Goal: Information Seeking & Learning: Learn about a topic

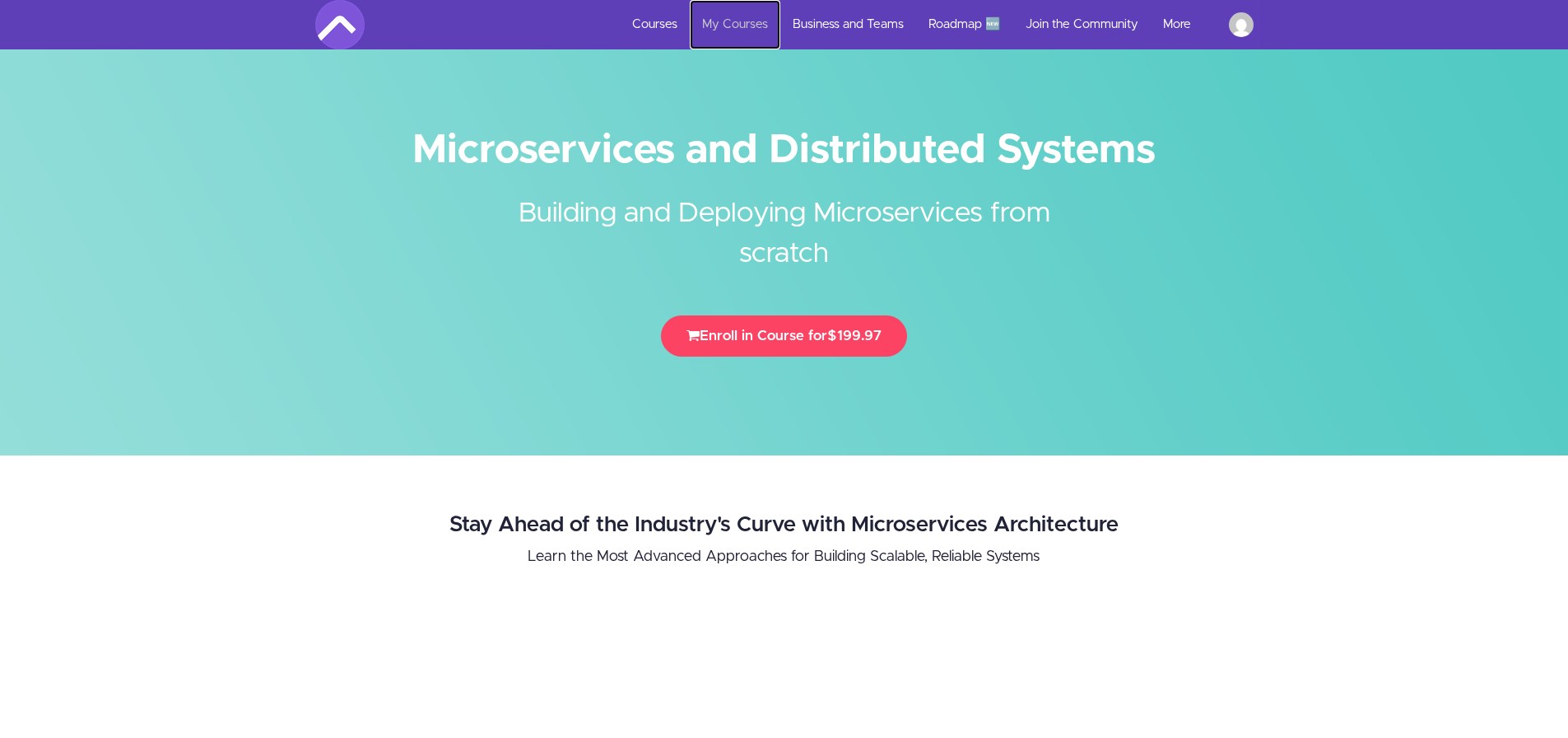
click at [739, 26] on link "My Courses" at bounding box center [735, 25] width 90 height 50
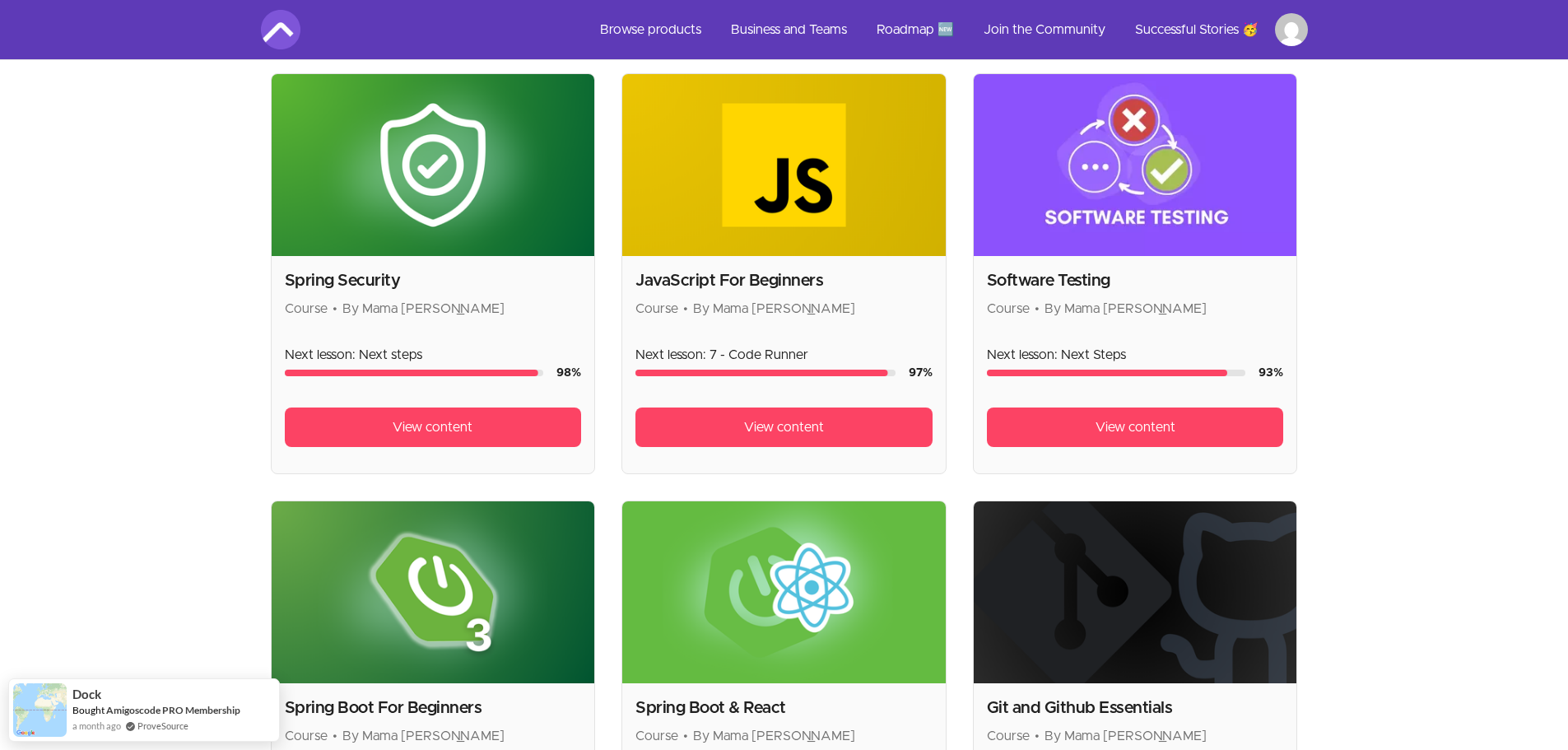
scroll to position [332, 0]
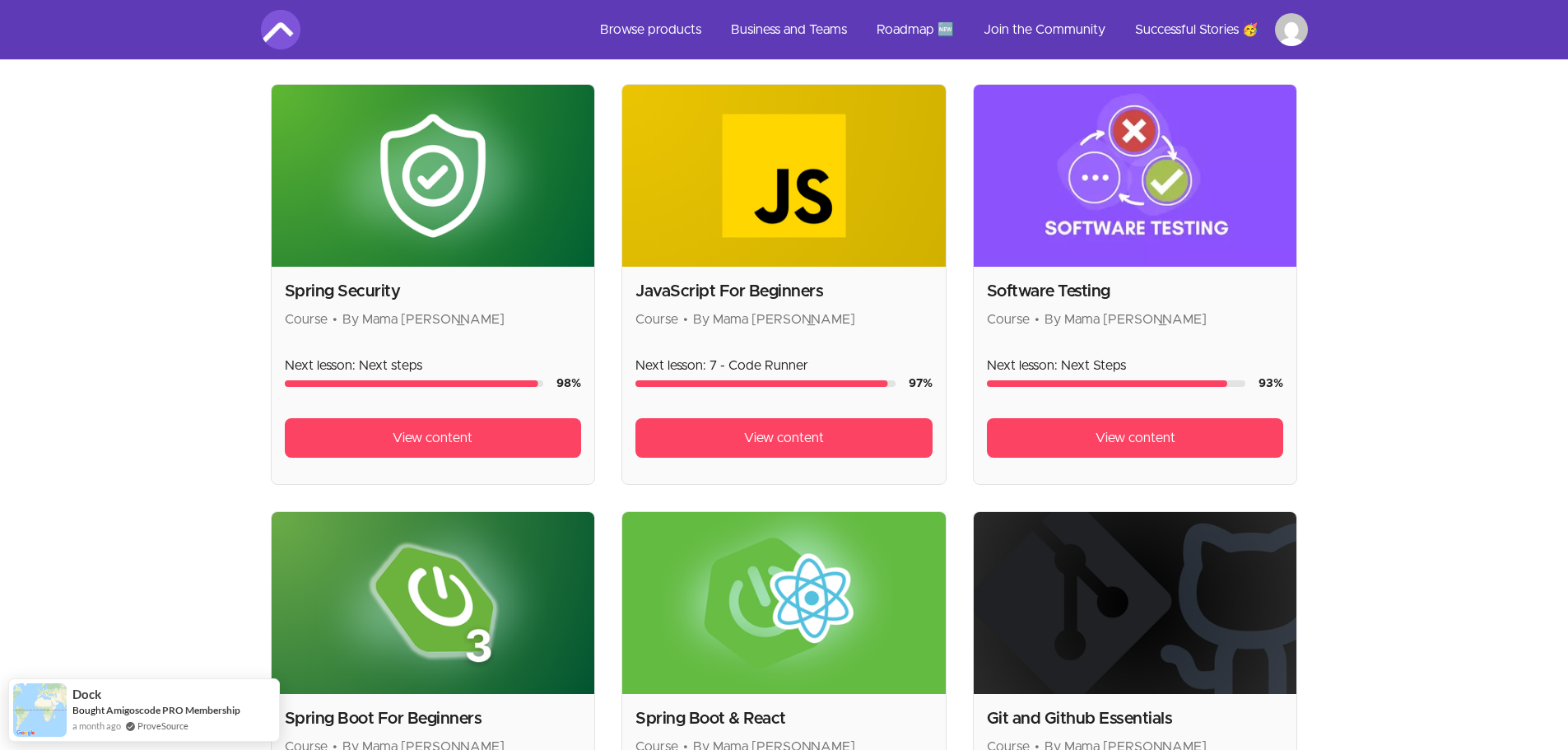
click at [1034, 297] on h2 "Software Testing" at bounding box center [1135, 291] width 297 height 23
click at [1085, 429] on link "View content" at bounding box center [1135, 439] width 297 height 40
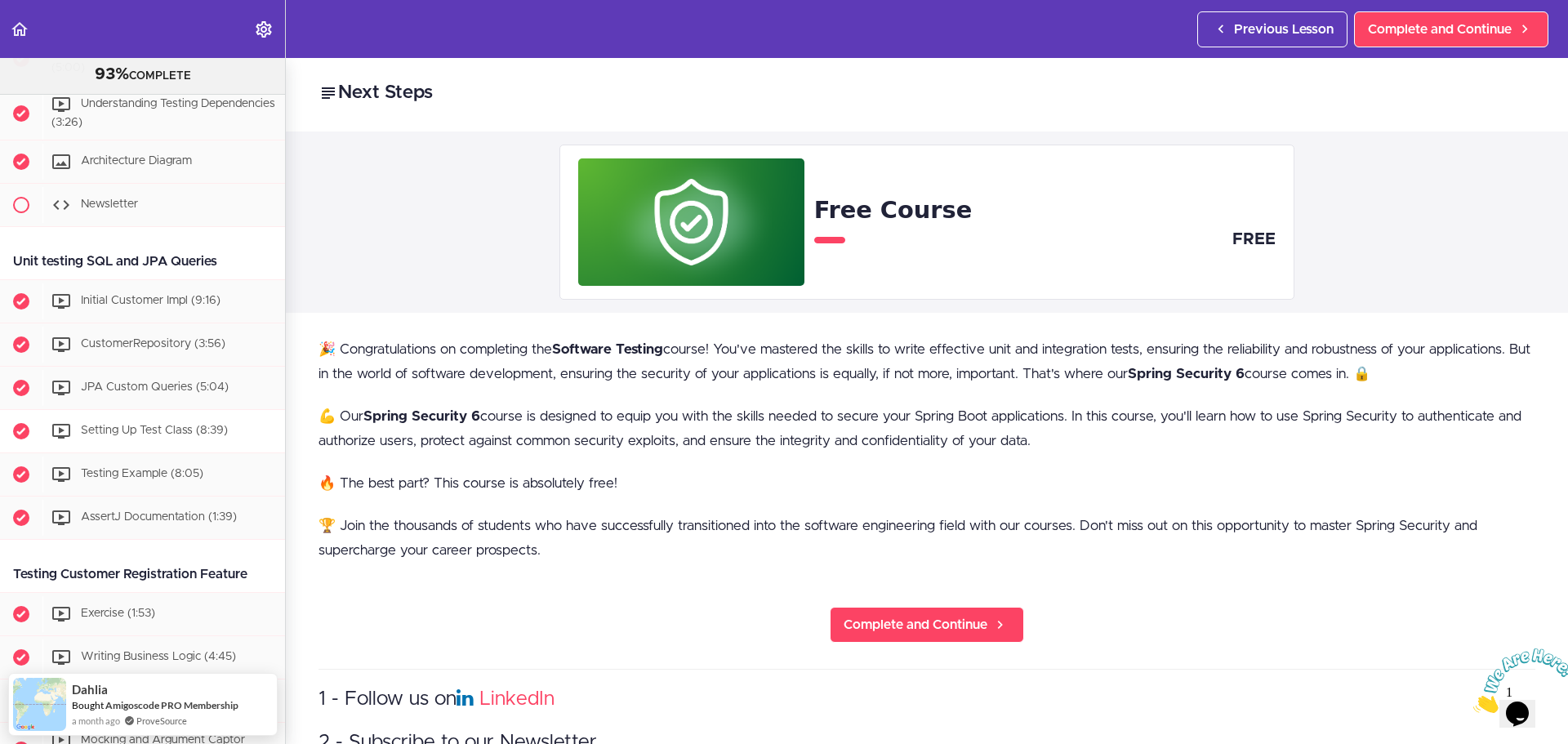
scroll to position [280, 0]
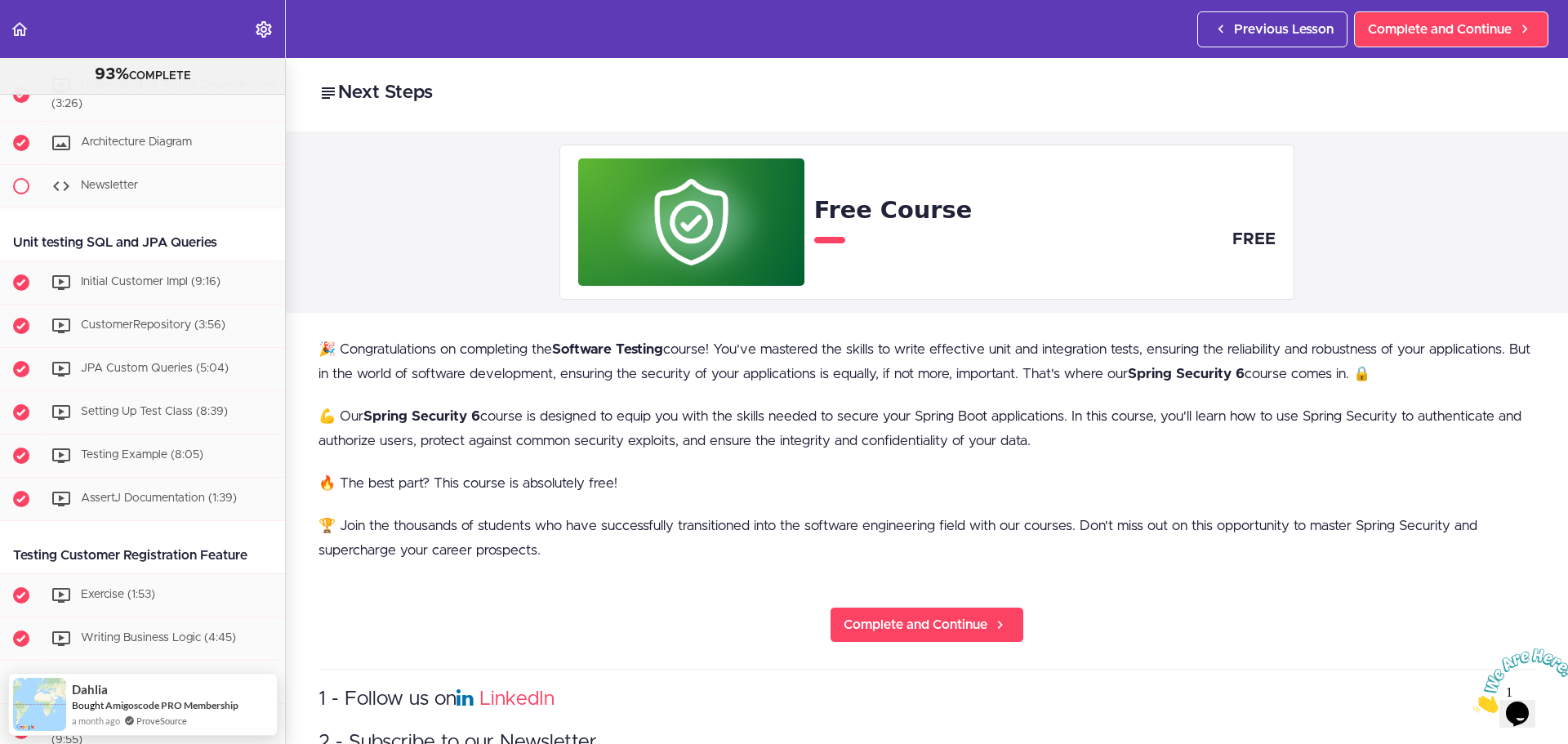
drag, startPoint x: 14, startPoint y: 242, endPoint x: 207, endPoint y: 243, distance: 193.0
click at [207, 243] on div "Unit testing SQL and JPA Queries" at bounding box center [142, 243] width 285 height 37
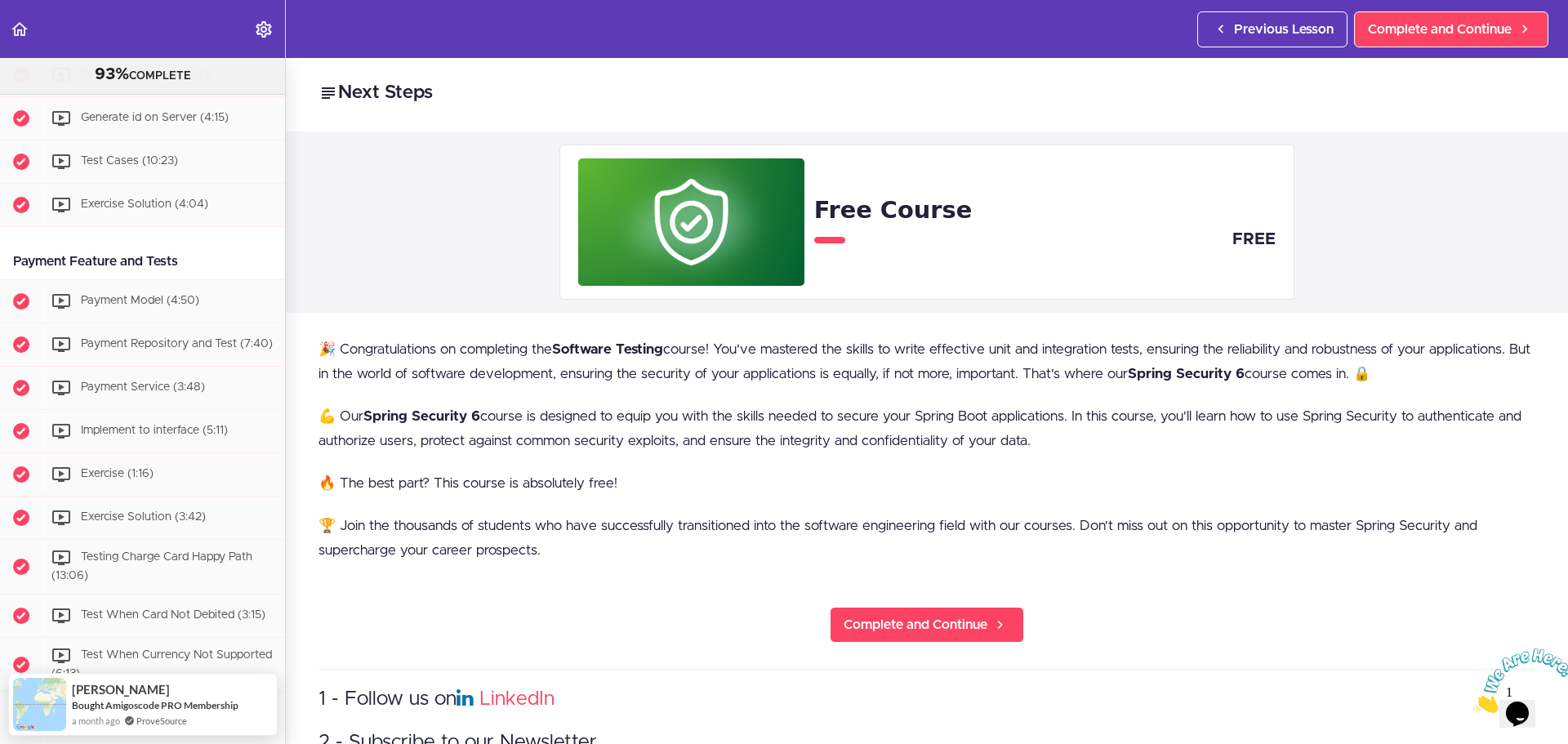
scroll to position [566, 0]
